Goal: Task Accomplishment & Management: Manage account settings

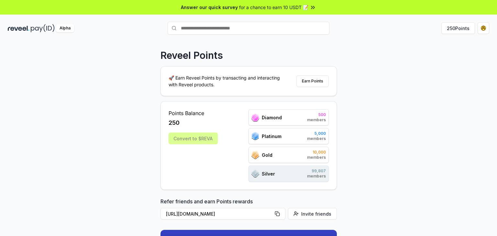
scroll to position [310, 0]
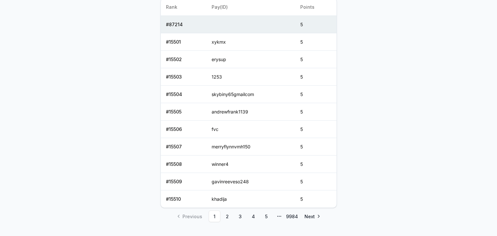
click at [484, 93] on body "Answer our quick survey for a chance to earn 10 USDT 📝 Alpha 250 Points Reveel …" at bounding box center [248, 118] width 497 height 236
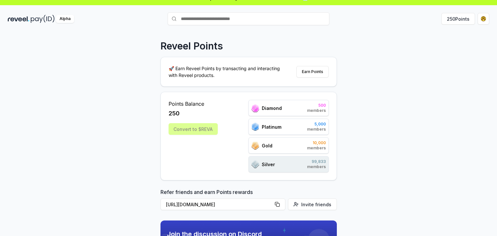
scroll to position [0, 0]
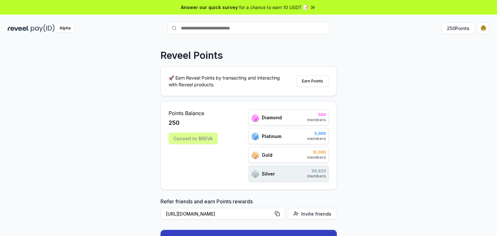
click at [200, 141] on div "Convert to $REVA" at bounding box center [192, 139] width 49 height 12
click at [262, 30] on input "text" at bounding box center [248, 28] width 162 height 13
click at [257, 27] on input "text" at bounding box center [248, 28] width 162 height 13
click at [306, 7] on span "for a chance to earn 10 USDT 📝" at bounding box center [273, 7] width 69 height 7
drag, startPoint x: 441, startPoint y: 144, endPoint x: 379, endPoint y: 192, distance: 79.1
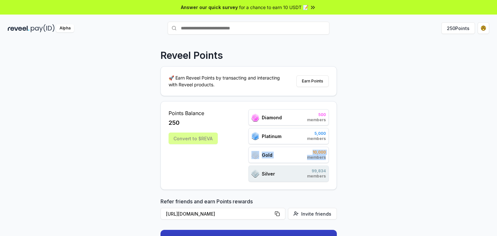
click at [379, 192] on div "Reveel Points 🚀 Earn Reveel Points by transacting and interacting with Reveel p…" at bounding box center [248, 146] width 497 height 218
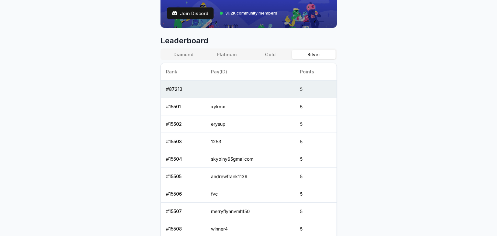
scroll to position [233, 0]
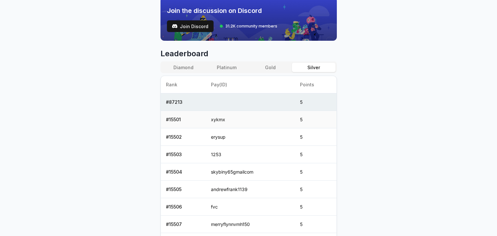
click at [323, 122] on td "5" at bounding box center [314, 119] width 41 height 17
click at [311, 98] on td "5" at bounding box center [314, 101] width 41 height 17
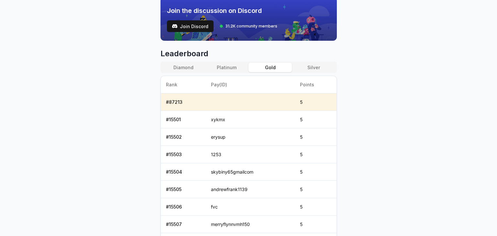
click at [274, 69] on button "Gold" at bounding box center [269, 67] width 43 height 9
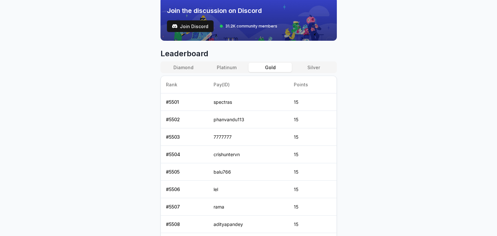
click at [353, 74] on body "Answer our quick survey for a chance to earn 10 USDT 📝 Alpha 250 Points Reveel …" at bounding box center [248, 118] width 497 height 236
click at [394, 54] on body "Answer our quick survey for a chance to earn 10 USDT 📝 Alpha 250 Points Reveel …" at bounding box center [248, 118] width 497 height 236
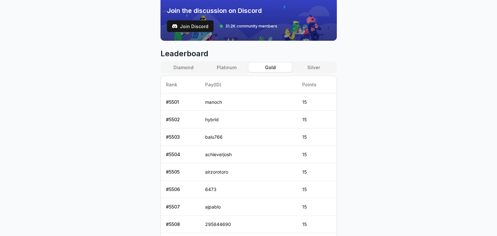
click at [39, 31] on body "Answer our quick survey for a chance to earn 10 USDT 📝 Alpha 250 Points Reveel …" at bounding box center [248, 118] width 497 height 236
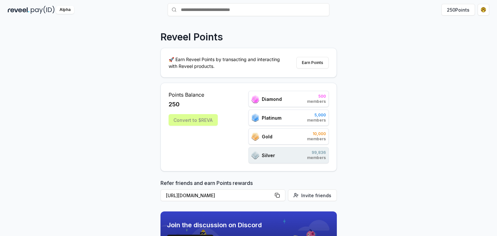
scroll to position [0, 0]
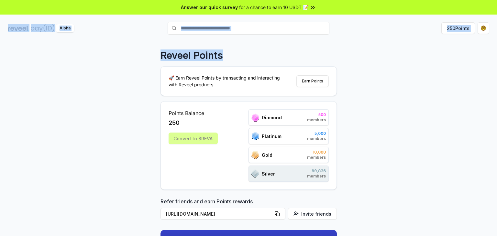
drag, startPoint x: 7, startPoint y: 28, endPoint x: 382, endPoint y: 42, distance: 374.6
click at [382, 42] on div "Answer our quick survey for a chance to earn 10 USDT 📝 Alpha 250 Points Reveel …" at bounding box center [248, 127] width 497 height 254
click at [484, 31] on html "Answer our quick survey for a chance to earn 10 USDT 📝 Alpha 250 Points Reveel …" at bounding box center [248, 118] width 497 height 236
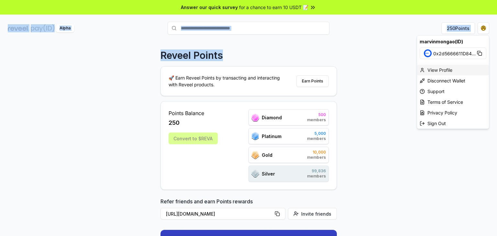
click at [455, 66] on div "View Profile" at bounding box center [453, 70] width 72 height 11
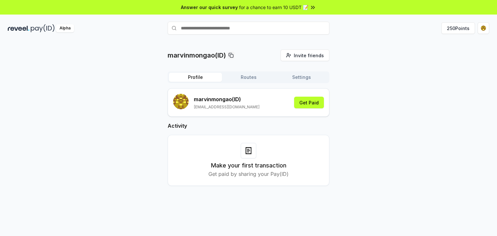
click at [253, 77] on button "Routes" at bounding box center [248, 77] width 53 height 9
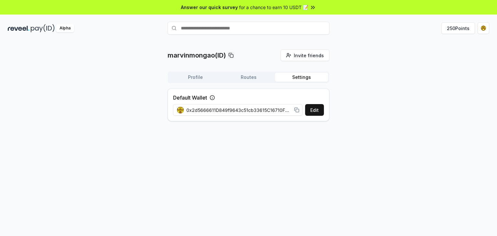
click at [302, 79] on button "Settings" at bounding box center [301, 77] width 53 height 9
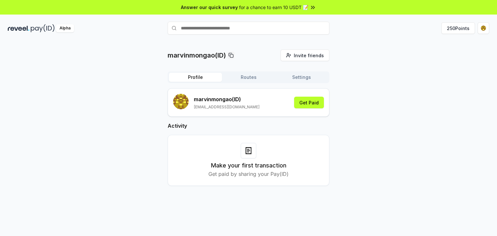
click at [187, 73] on button "Profile" at bounding box center [195, 77] width 53 height 9
click at [302, 101] on button "Get Paid" at bounding box center [309, 103] width 30 height 12
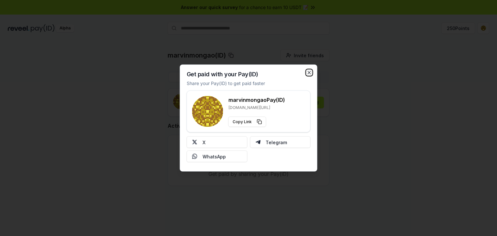
click at [308, 70] on icon "button" at bounding box center [308, 72] width 5 height 5
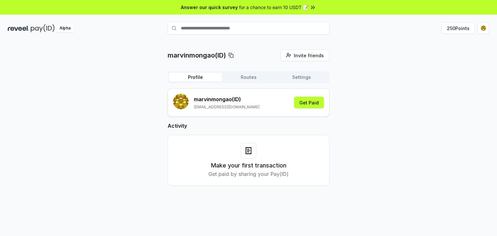
click at [252, 158] on div at bounding box center [248, 151] width 16 height 16
click at [255, 166] on h3 "Make your first transaction" at bounding box center [248, 165] width 75 height 9
click at [311, 105] on button "Get Paid" at bounding box center [309, 103] width 30 height 12
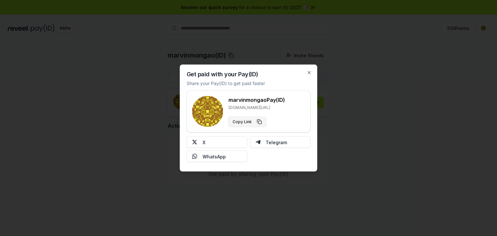
click at [251, 122] on button "Copy Link" at bounding box center [247, 122] width 38 height 10
click at [305, 72] on div "Get paid with your Pay(ID) Share your Pay(ID) to get paid faster marvinmongao P…" at bounding box center [248, 118] width 137 height 107
click at [308, 73] on icon "button" at bounding box center [309, 72] width 3 height 3
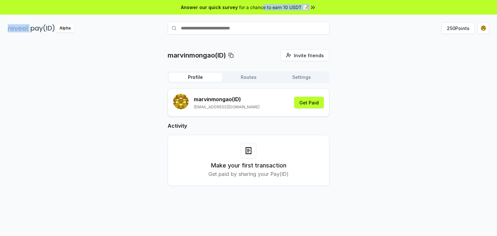
drag, startPoint x: 14, startPoint y: 24, endPoint x: 259, endPoint y: -27, distance: 249.8
click at [259, 0] on html "Answer our quick survey for a chance to earn 10 USDT 📝 Alpha 250 Points marvinm…" at bounding box center [248, 118] width 497 height 236
